Goal: Information Seeking & Learning: Understand process/instructions

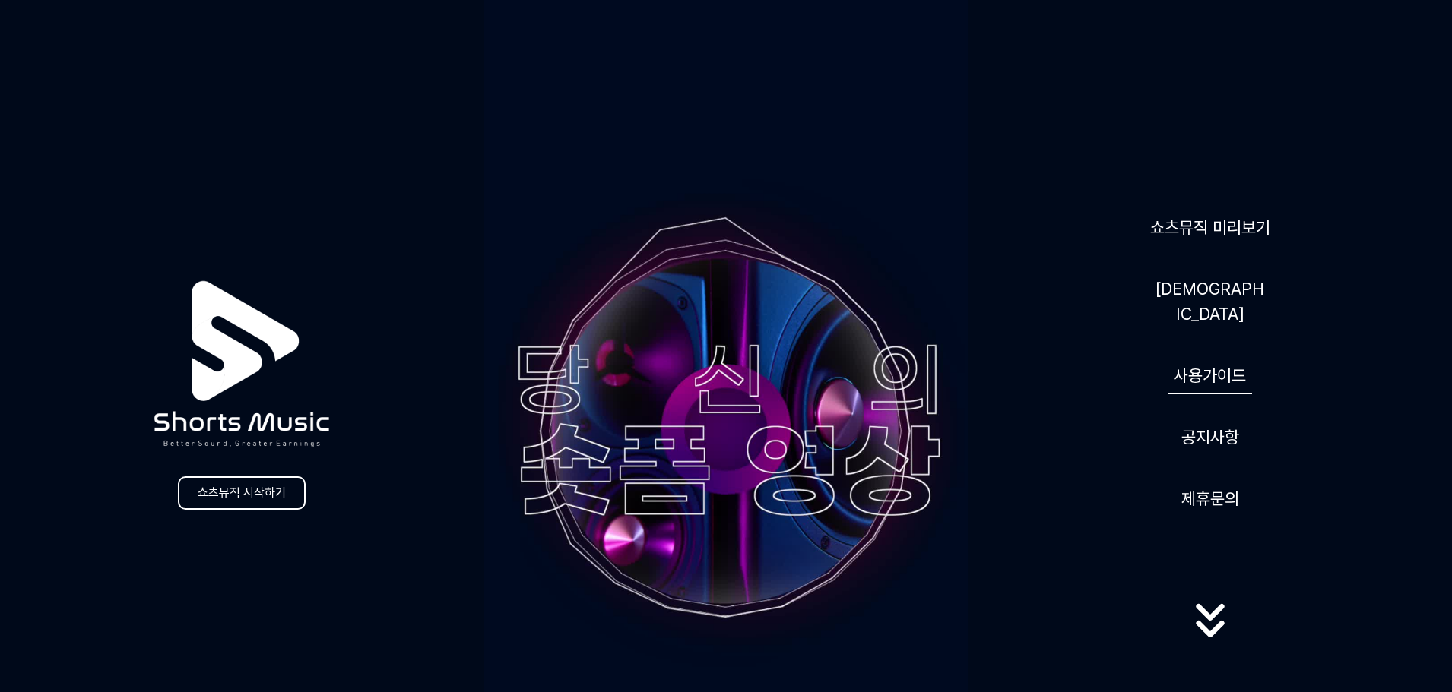
click at [1223, 367] on link "사용가이드" at bounding box center [1209, 375] width 84 height 37
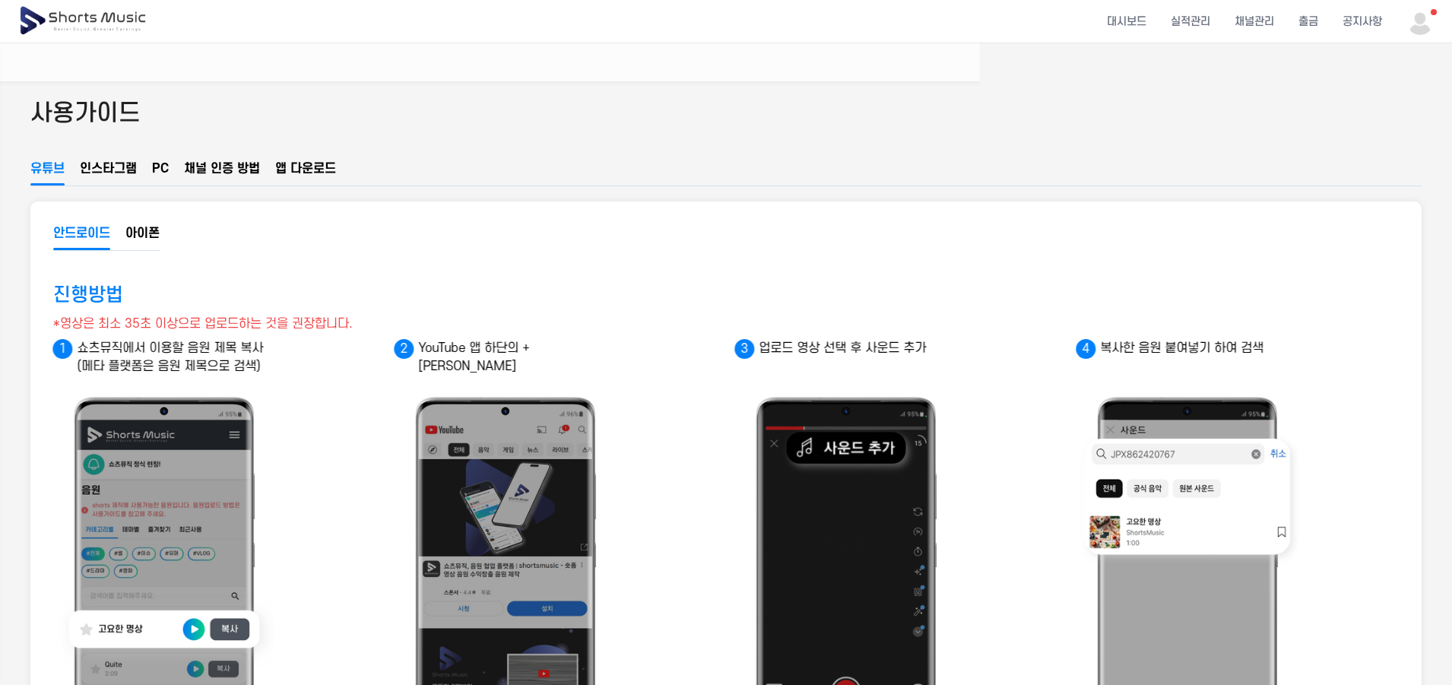
click at [207, 169] on button "채널 인증 방법" at bounding box center [222, 173] width 76 height 26
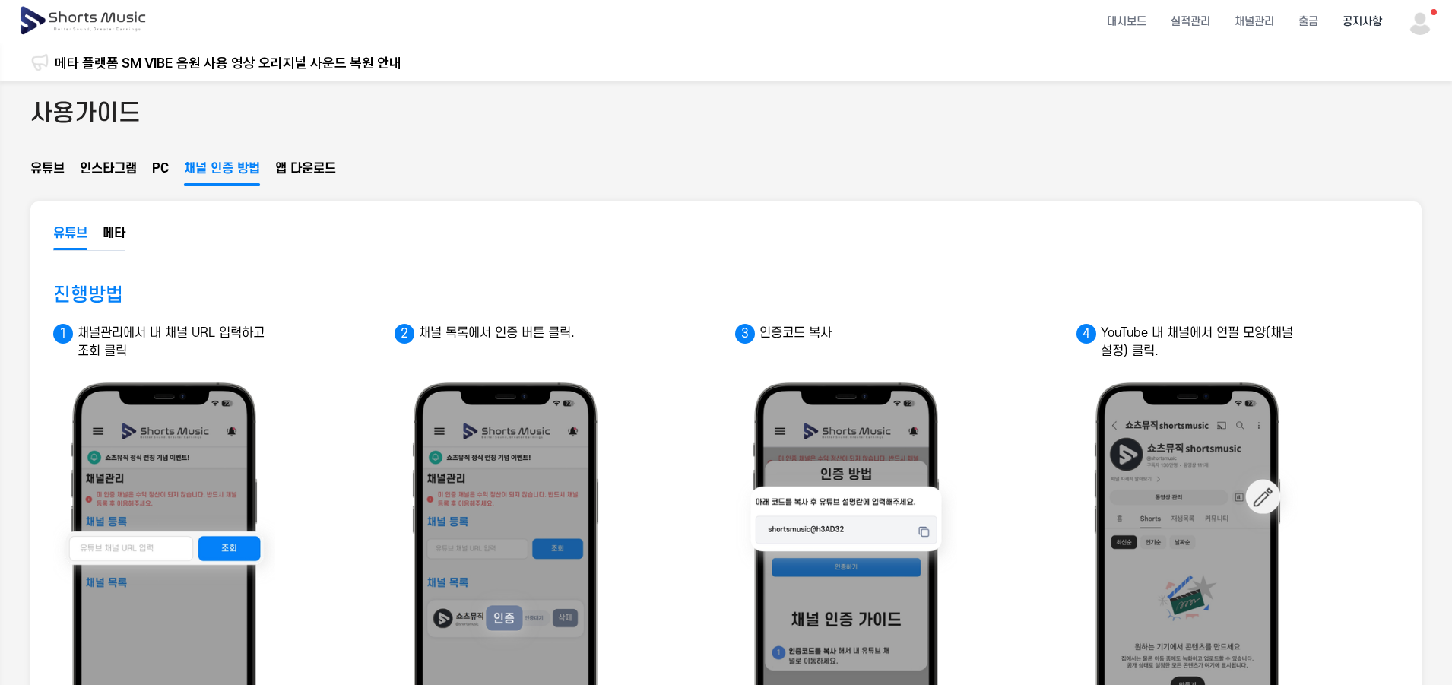
click at [1355, 21] on li "공지사항" at bounding box center [1362, 22] width 64 height 40
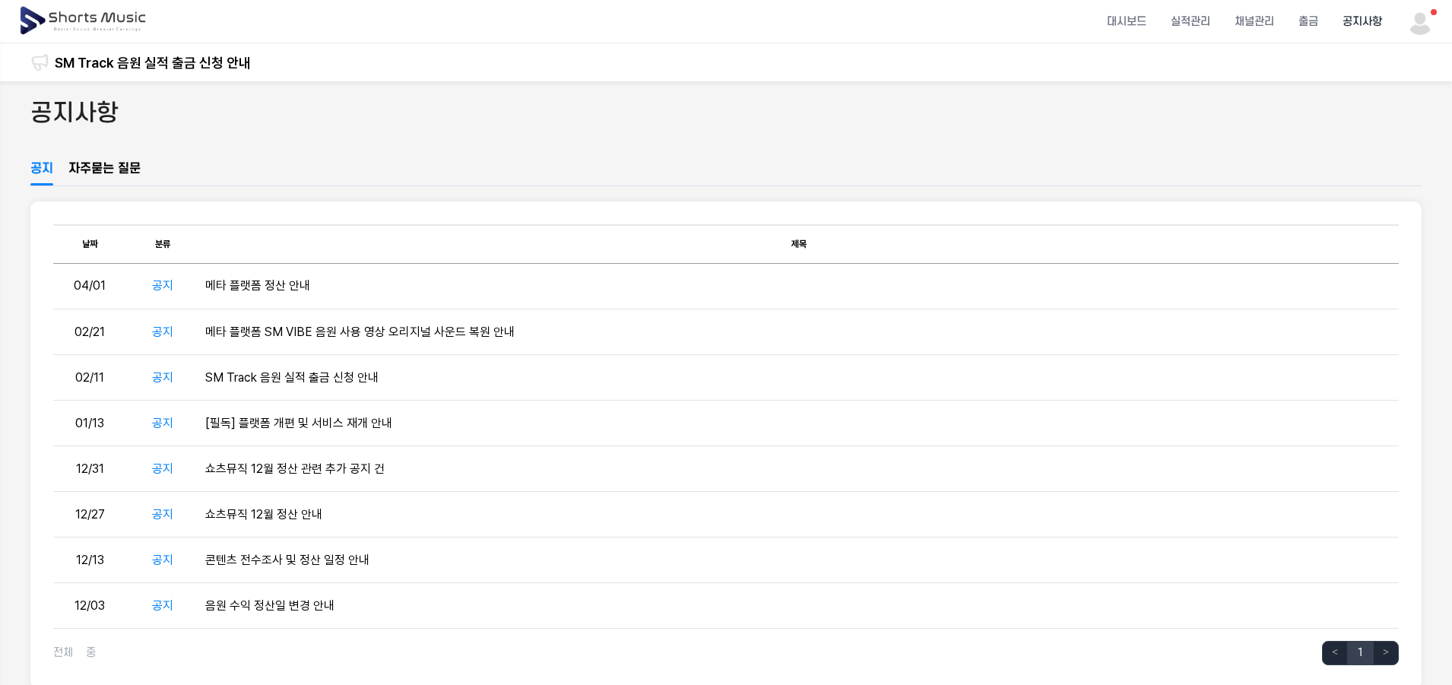
click at [86, 25] on img at bounding box center [83, 21] width 131 height 43
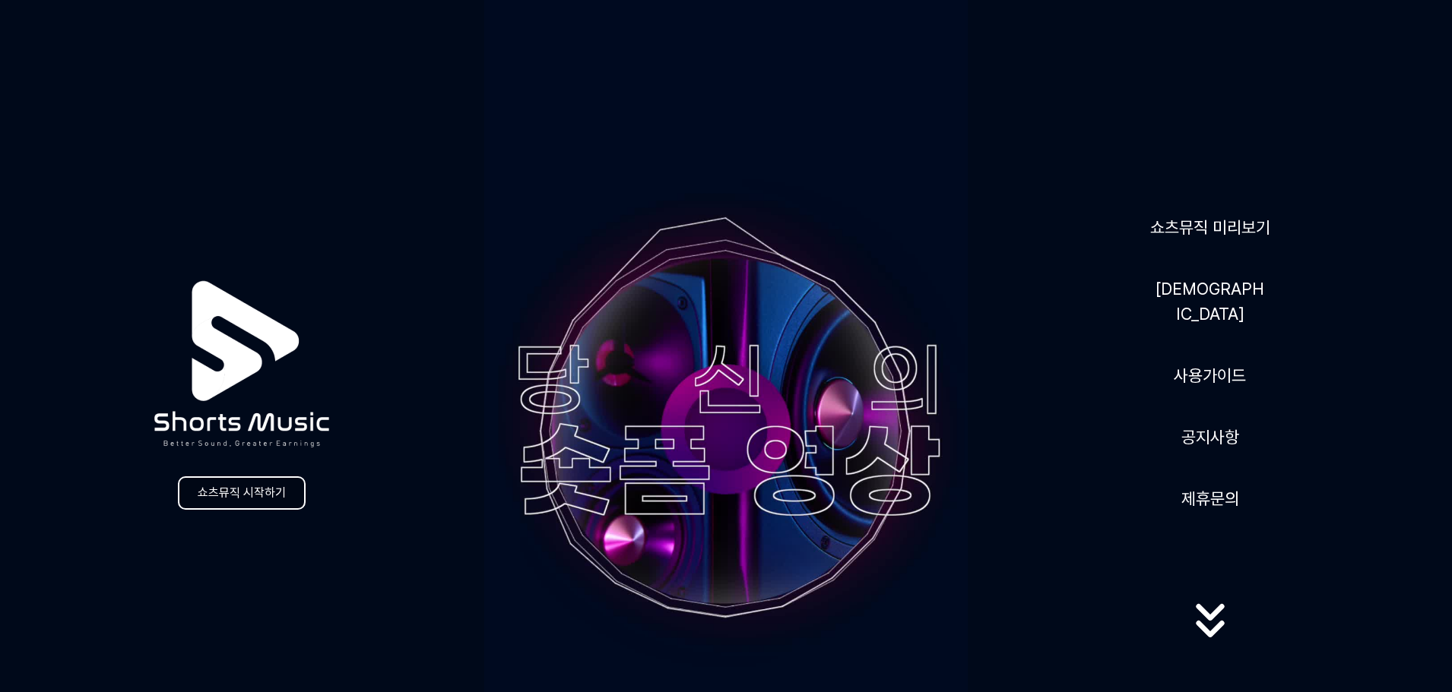
click at [274, 502] on link "쇼츠뮤직 시작하기" at bounding box center [242, 493] width 128 height 33
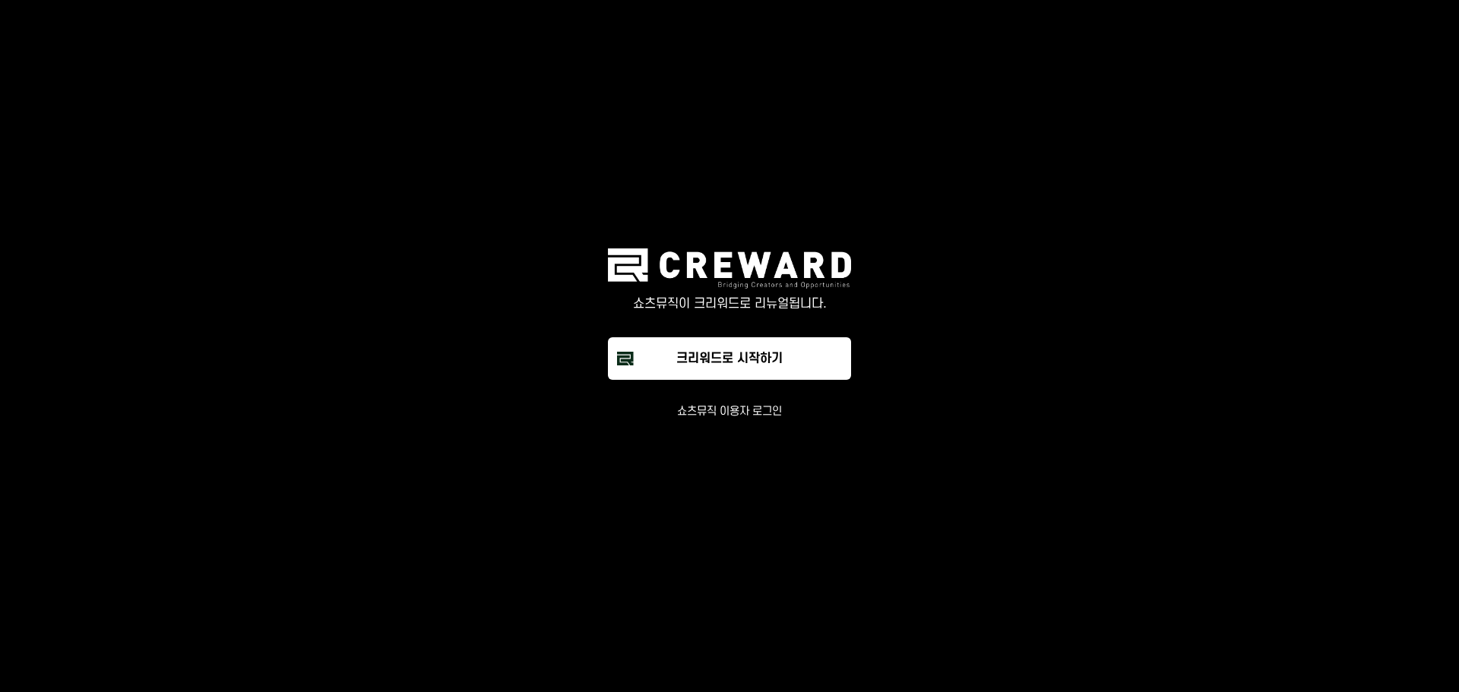
click at [752, 411] on button "쇼츠뮤직 이용자 로그인" at bounding box center [729, 411] width 105 height 15
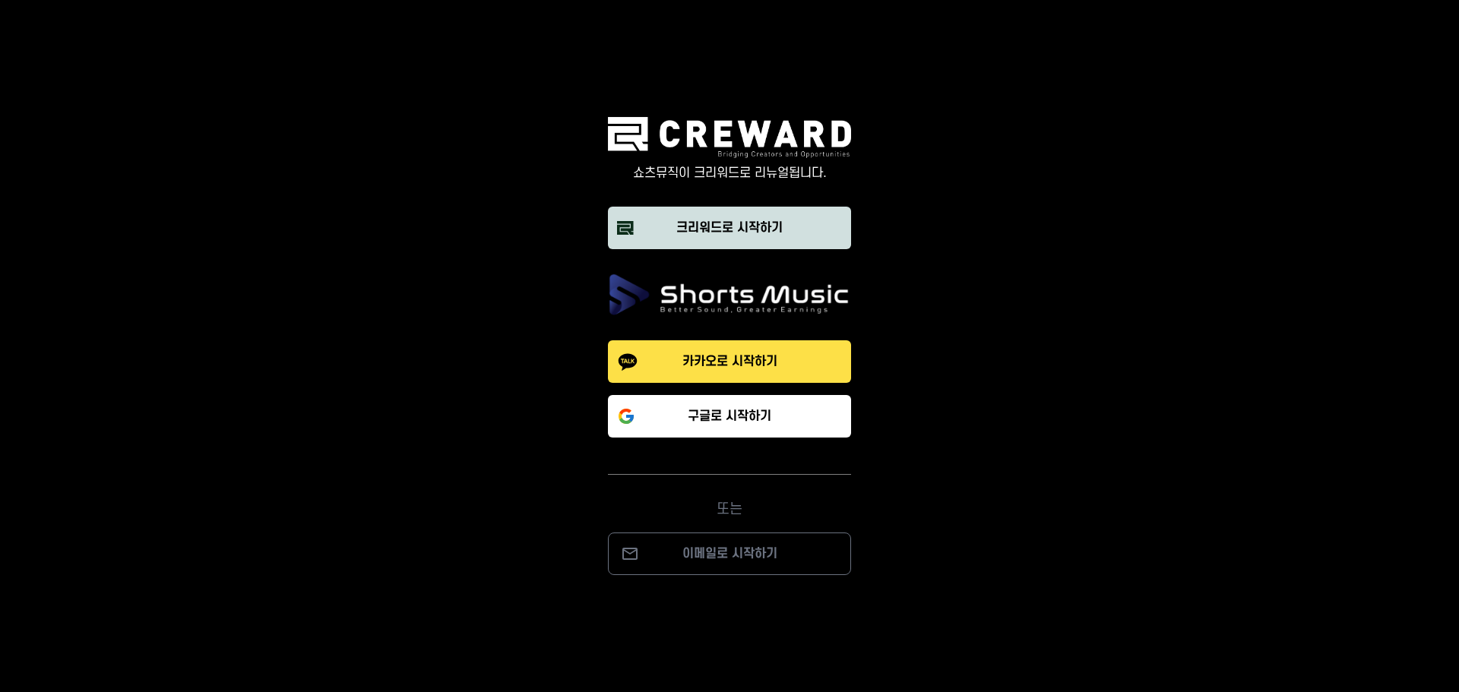
click at [781, 224] on div "크리워드로 시작하기" at bounding box center [729, 228] width 106 height 18
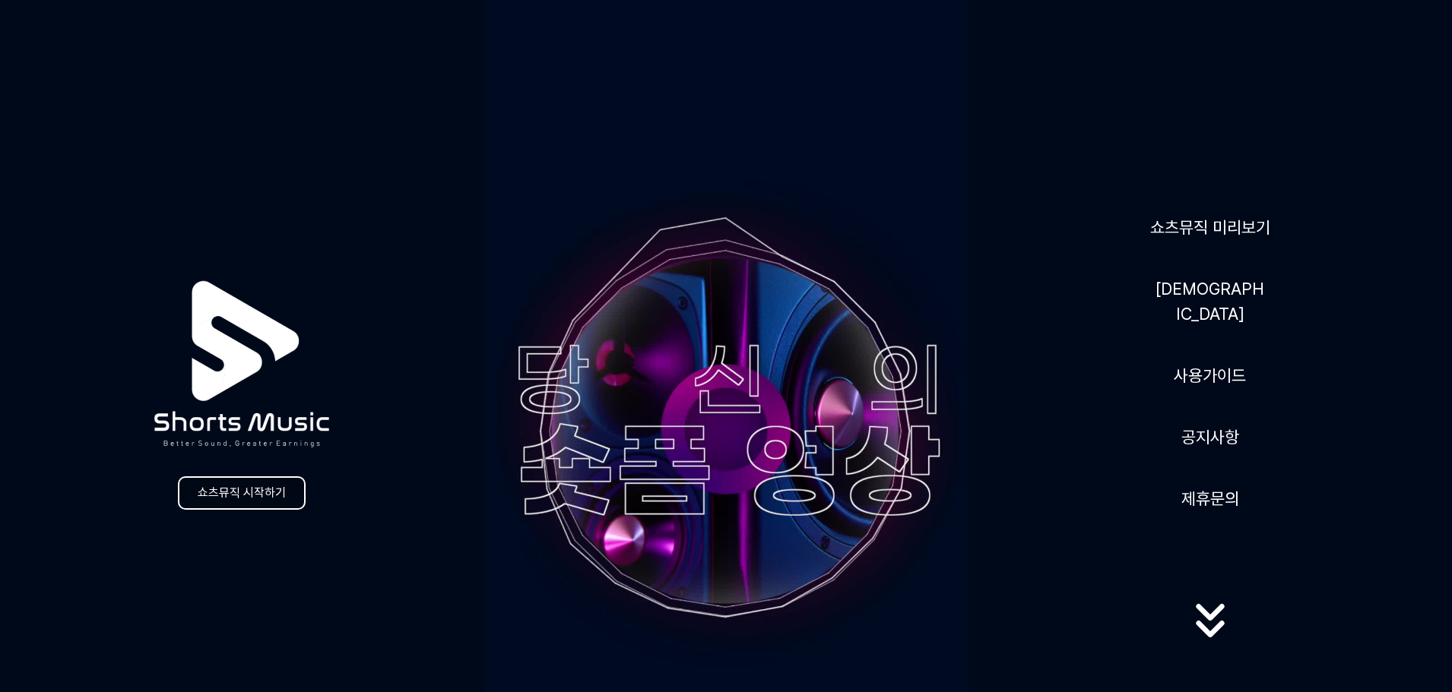
click at [203, 499] on link "쇼츠뮤직 시작하기" at bounding box center [242, 493] width 128 height 33
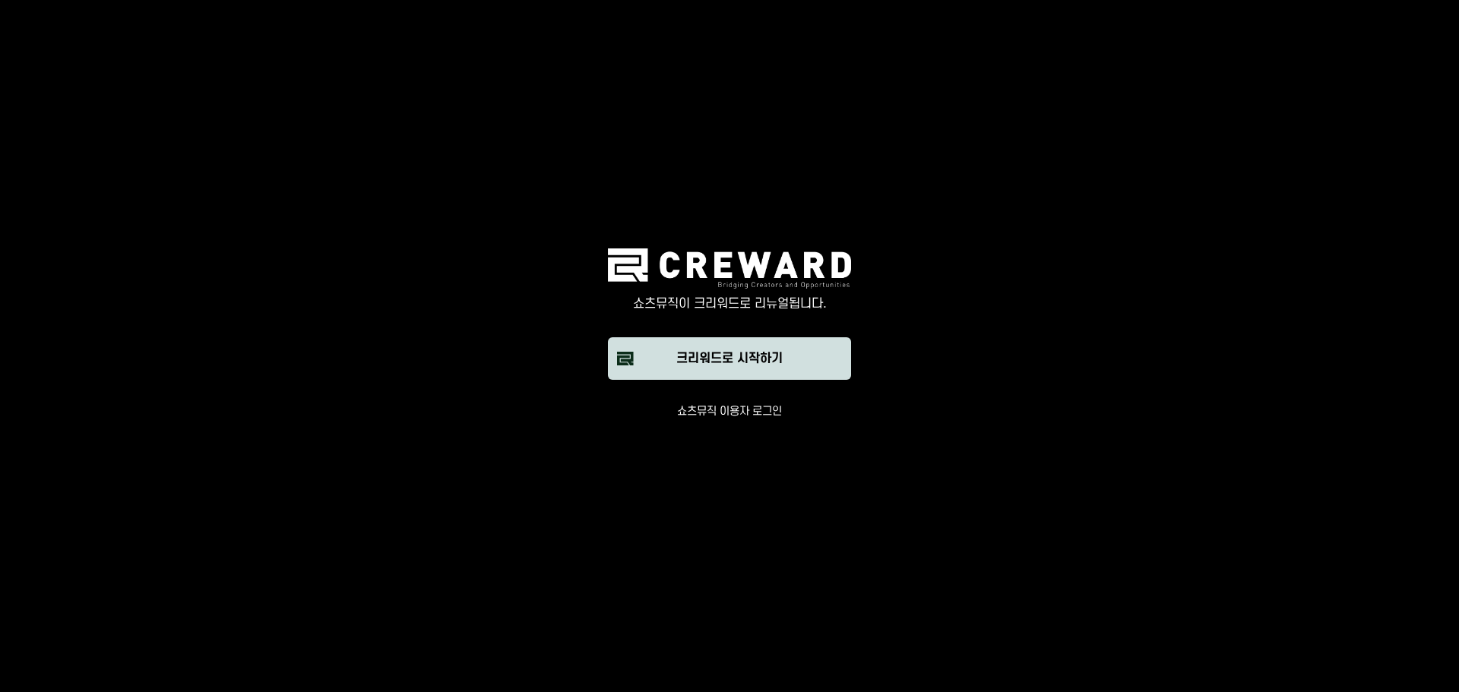
click at [727, 378] on button "크리워드로 시작하기" at bounding box center [729, 358] width 243 height 43
